Goal: Consume media (video, audio)

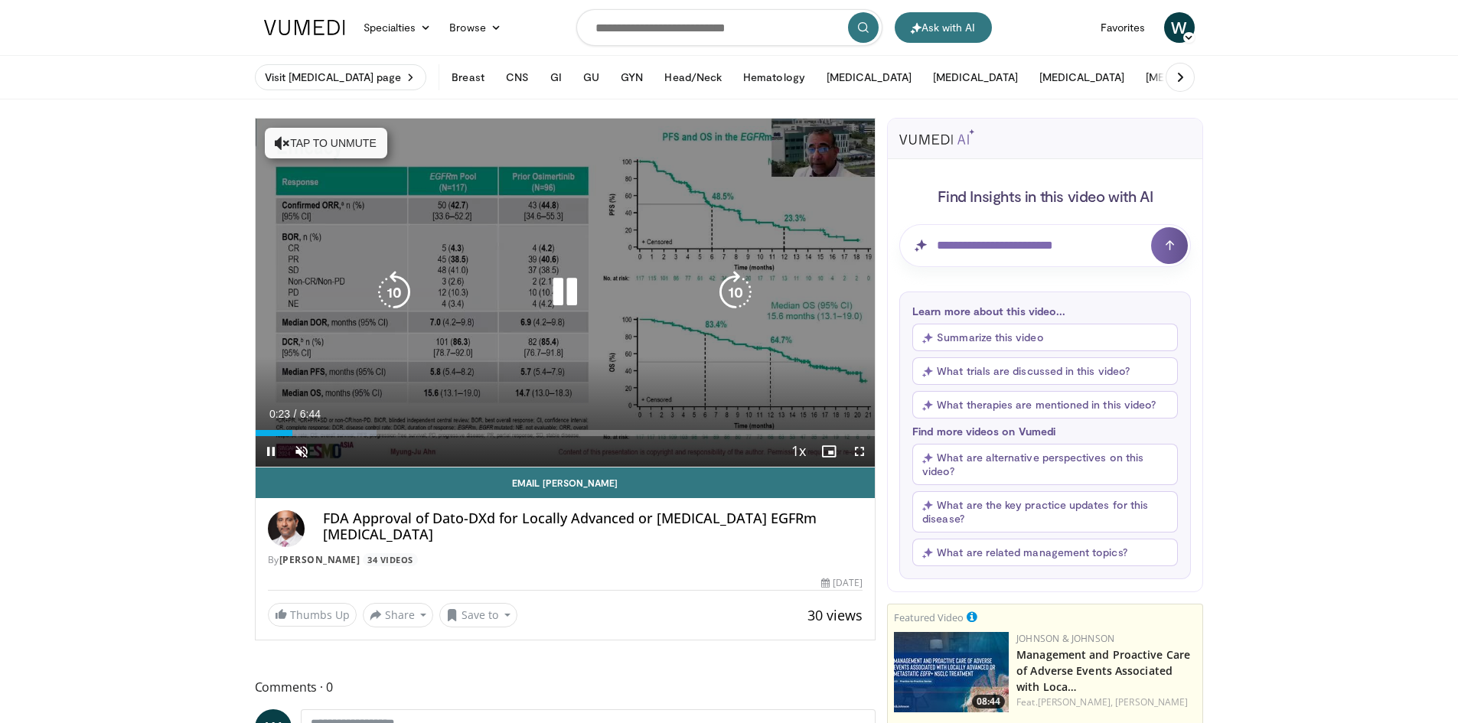
click at [276, 143] on icon "Video Player" at bounding box center [282, 142] width 15 height 15
click at [477, 314] on div "10 seconds Tap to unmute" at bounding box center [566, 293] width 620 height 348
click at [797, 259] on div "10 seconds Tap to unmute" at bounding box center [566, 293] width 620 height 348
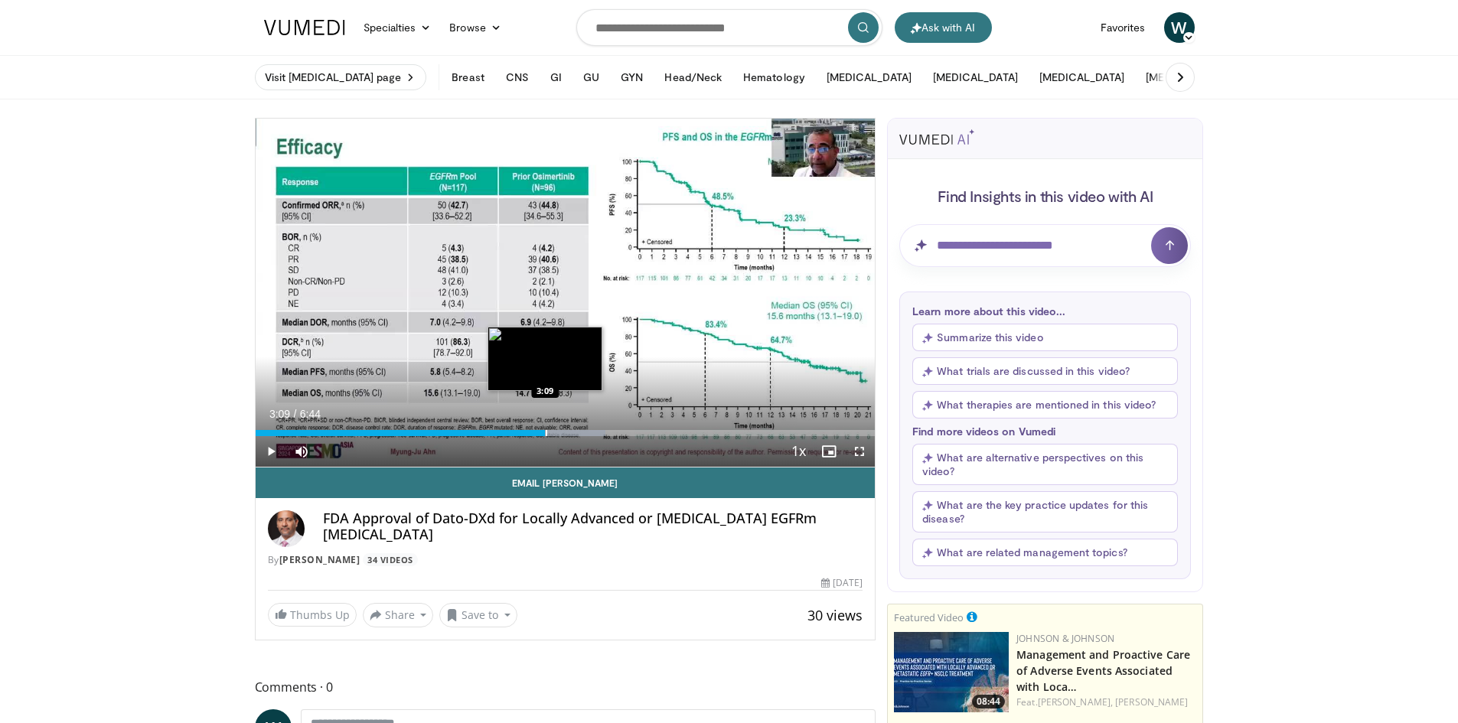
click at [546, 432] on div "Progress Bar" at bounding box center [547, 433] width 2 height 6
click at [590, 432] on div "Progress Bar" at bounding box center [591, 433] width 2 height 6
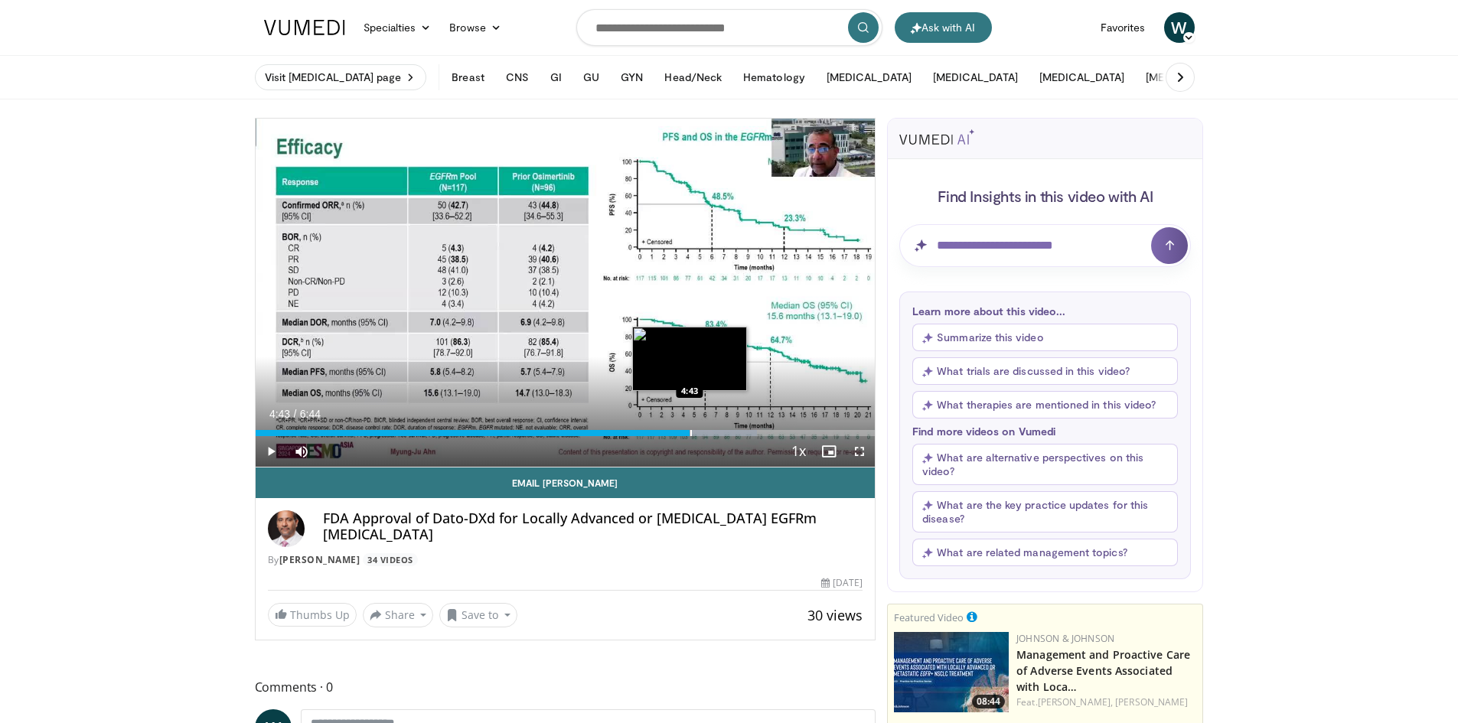
click at [690, 430] on div "Progress Bar" at bounding box center [691, 433] width 2 height 6
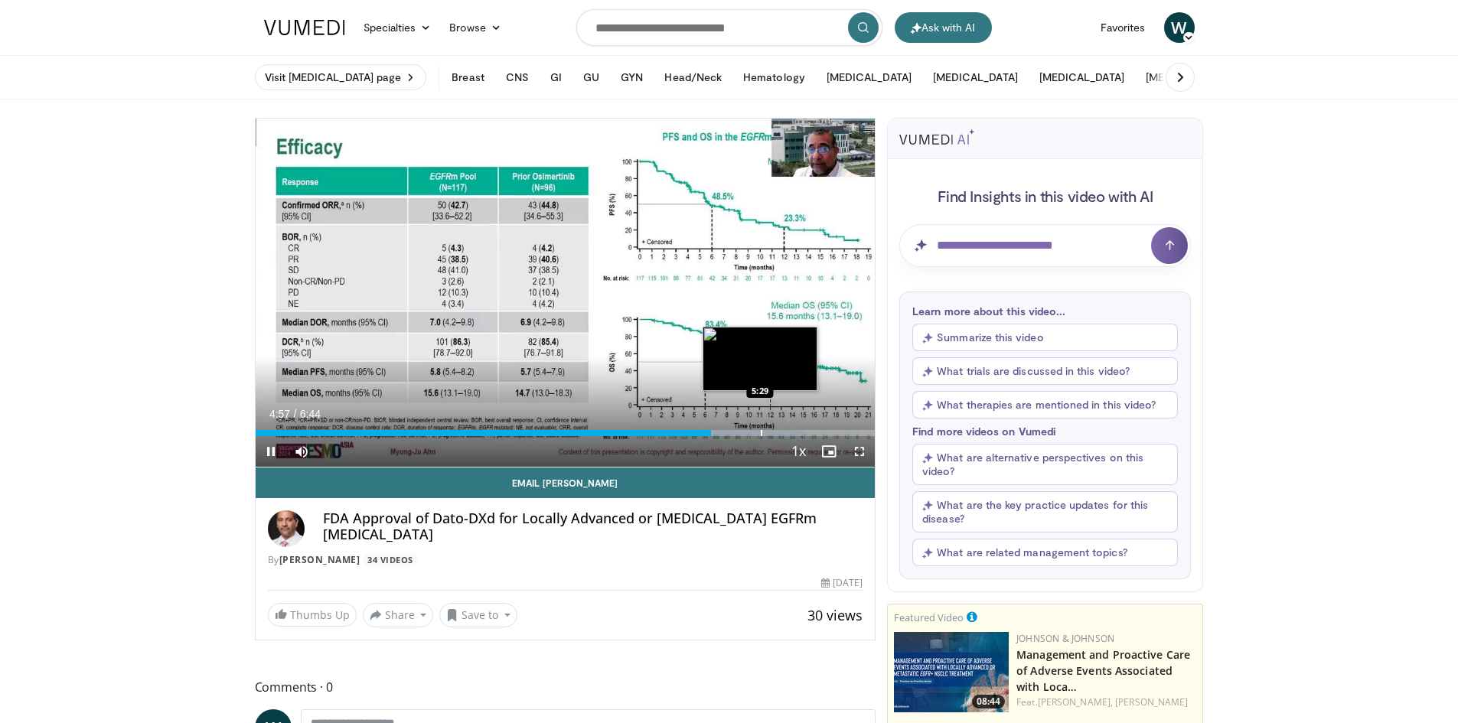
click at [761, 430] on div "Progress Bar" at bounding box center [762, 433] width 2 height 6
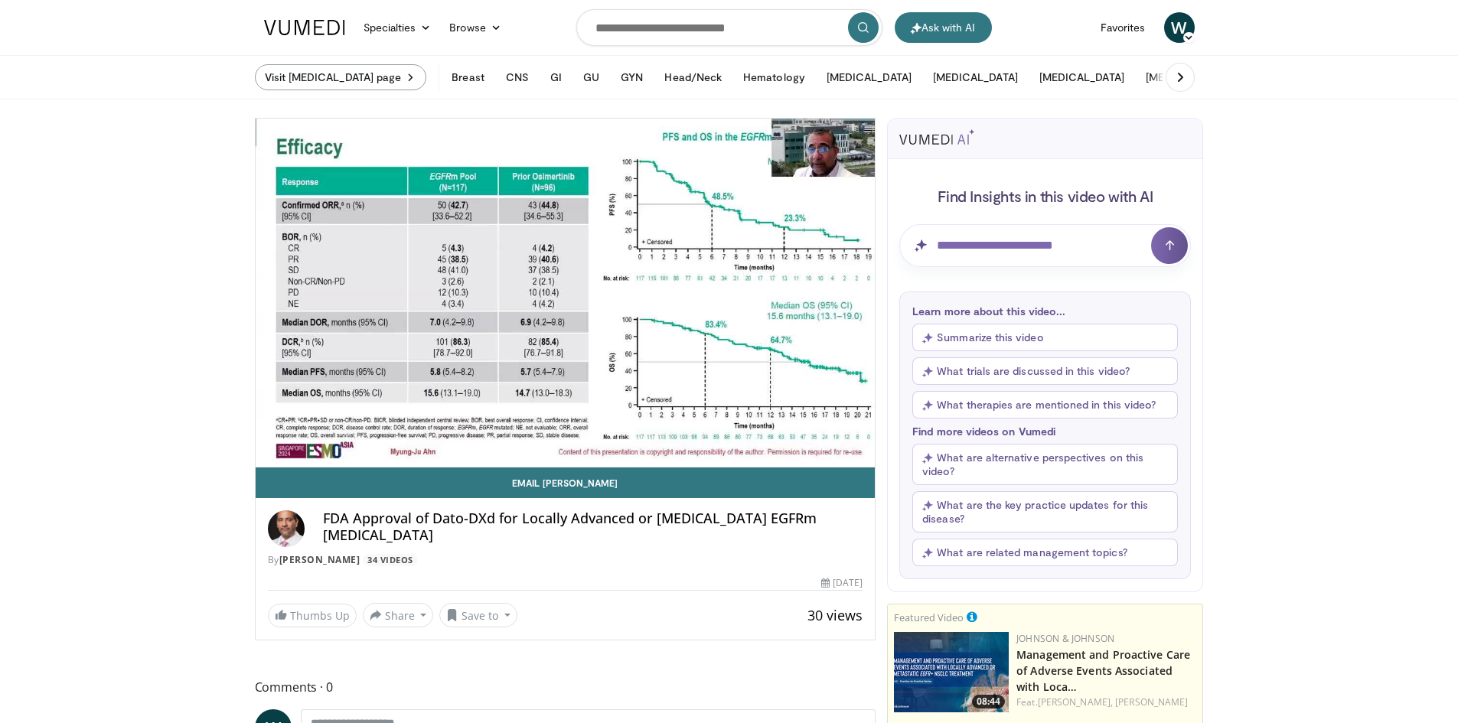
click at [334, 79] on link "Visit [MEDICAL_DATA] page" at bounding box center [341, 77] width 172 height 26
